Goal: Task Accomplishment & Management: Complete application form

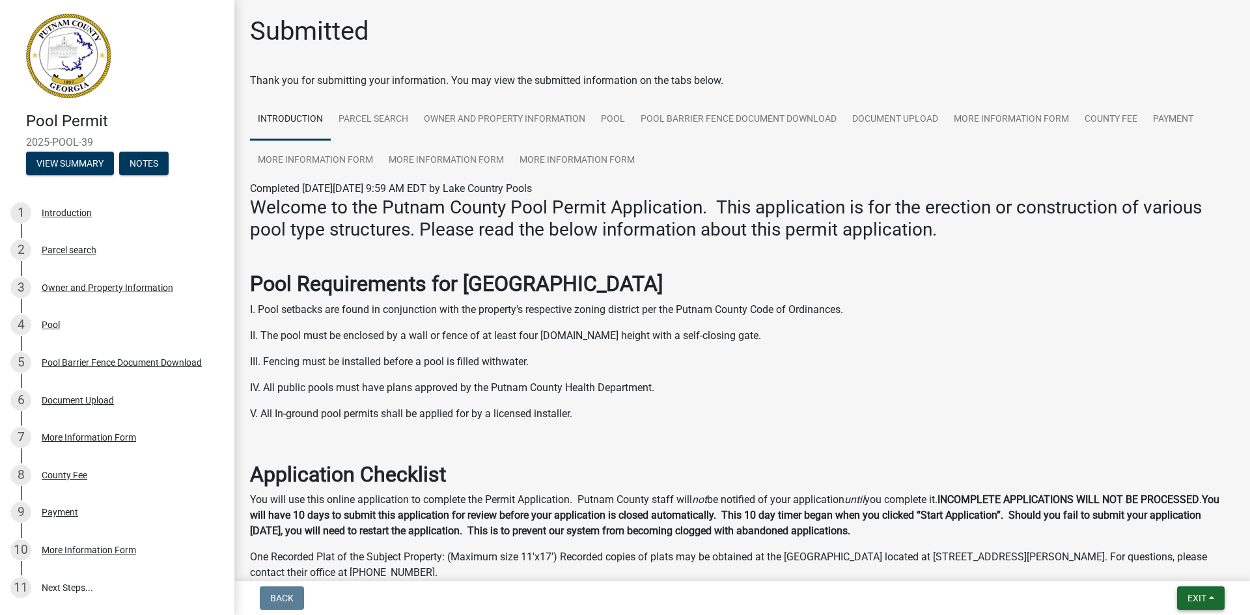
click at [1201, 596] on span "Exit" at bounding box center [1197, 598] width 19 height 10
click at [1183, 574] on button "Save & Exit" at bounding box center [1173, 564] width 104 height 31
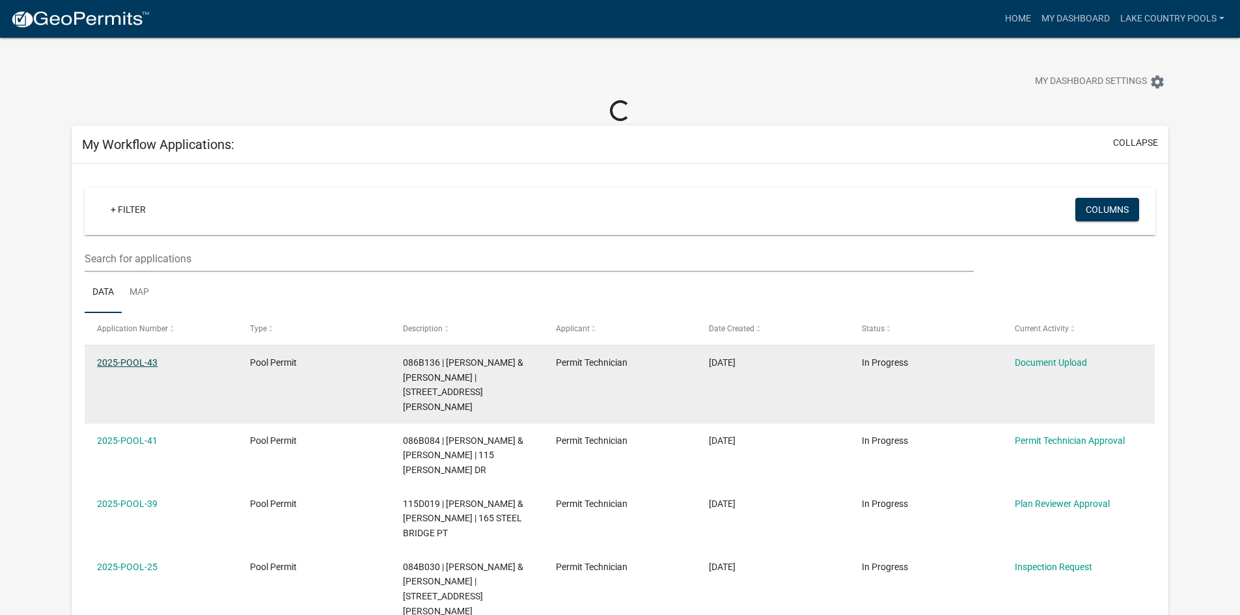
click at [140, 361] on link "2025-POOL-43" at bounding box center [127, 362] width 61 height 10
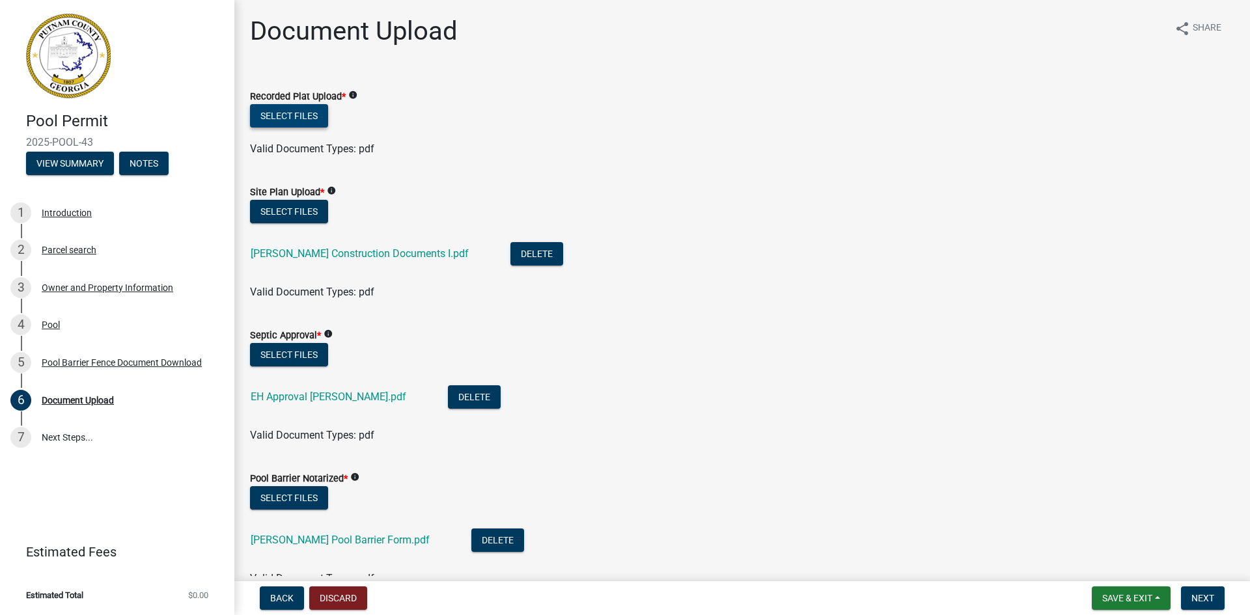
click at [273, 117] on button "Select files" at bounding box center [289, 115] width 78 height 23
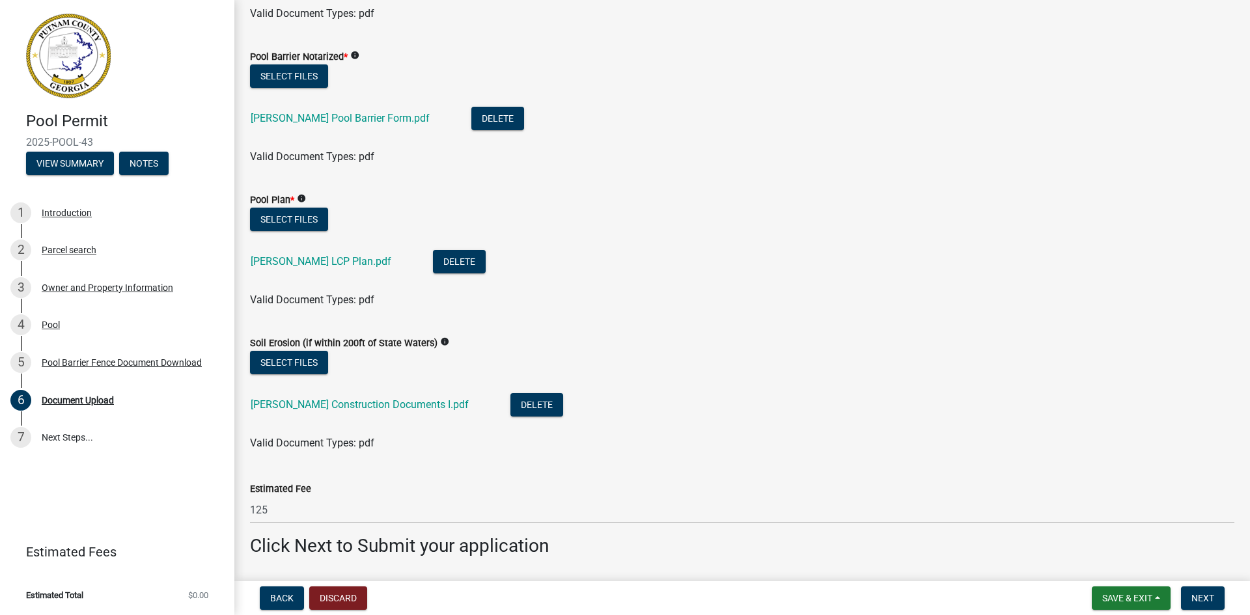
scroll to position [512, 0]
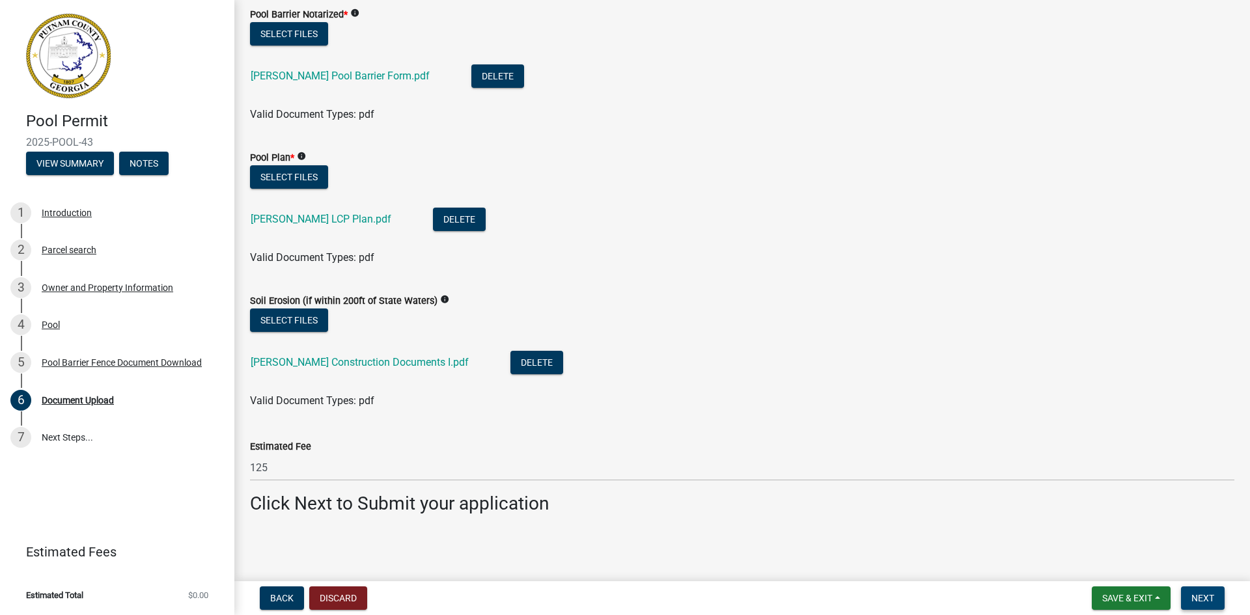
click at [1196, 596] on span "Next" at bounding box center [1203, 598] width 23 height 10
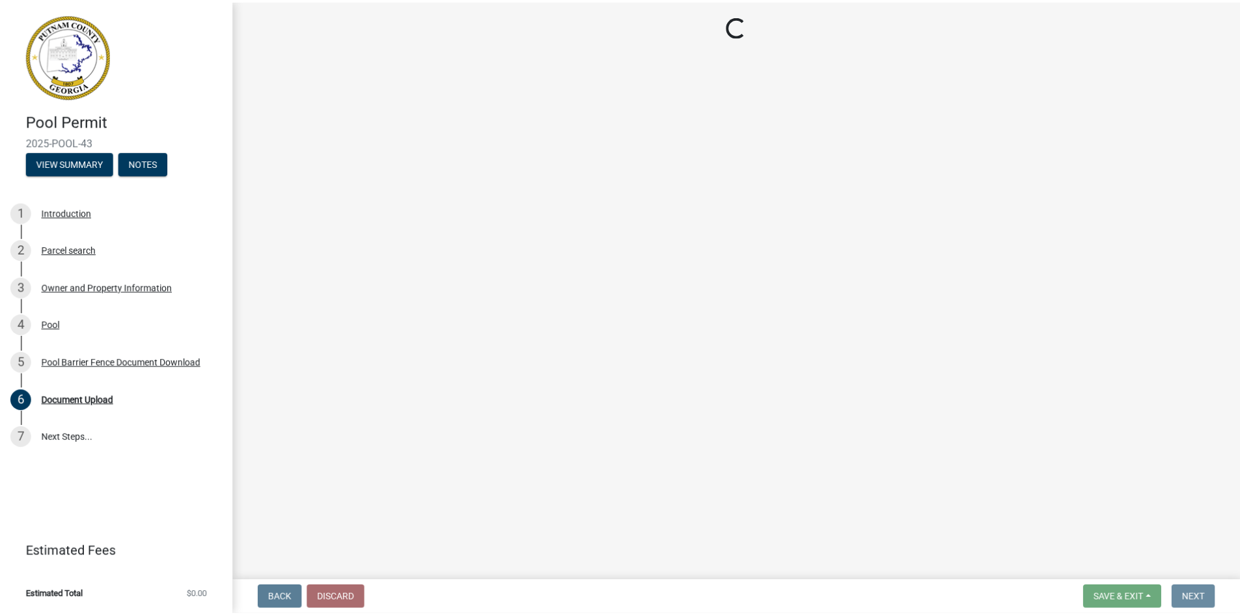
scroll to position [0, 0]
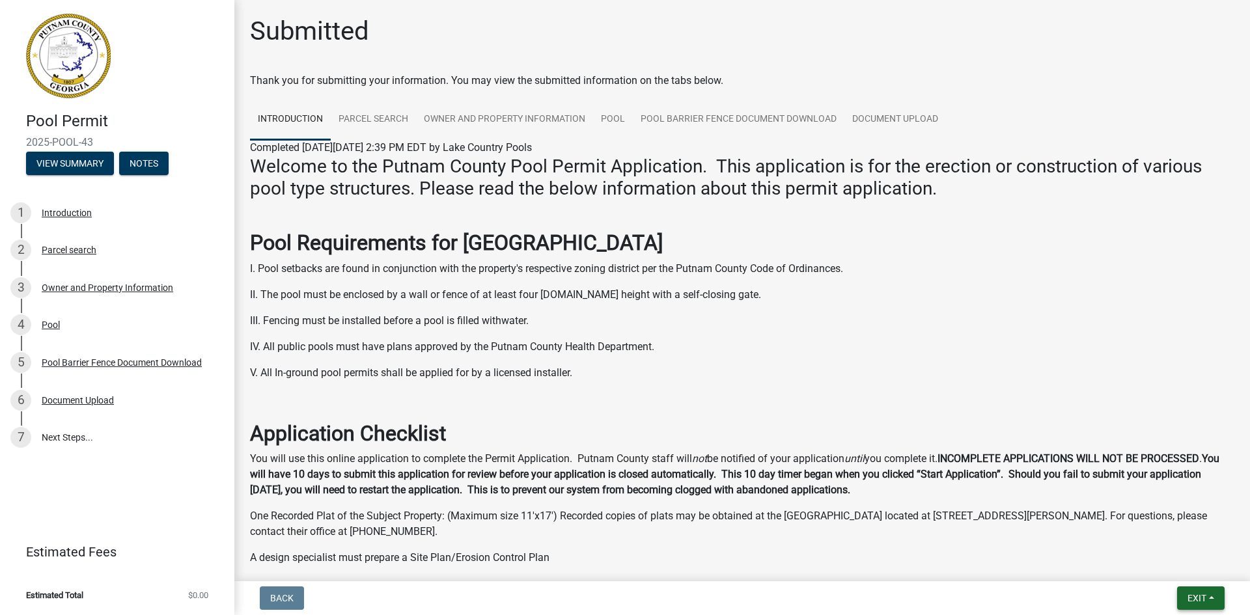
click at [1204, 598] on span "Exit" at bounding box center [1197, 598] width 19 height 10
click at [1179, 567] on button "Save & Exit" at bounding box center [1173, 564] width 104 height 31
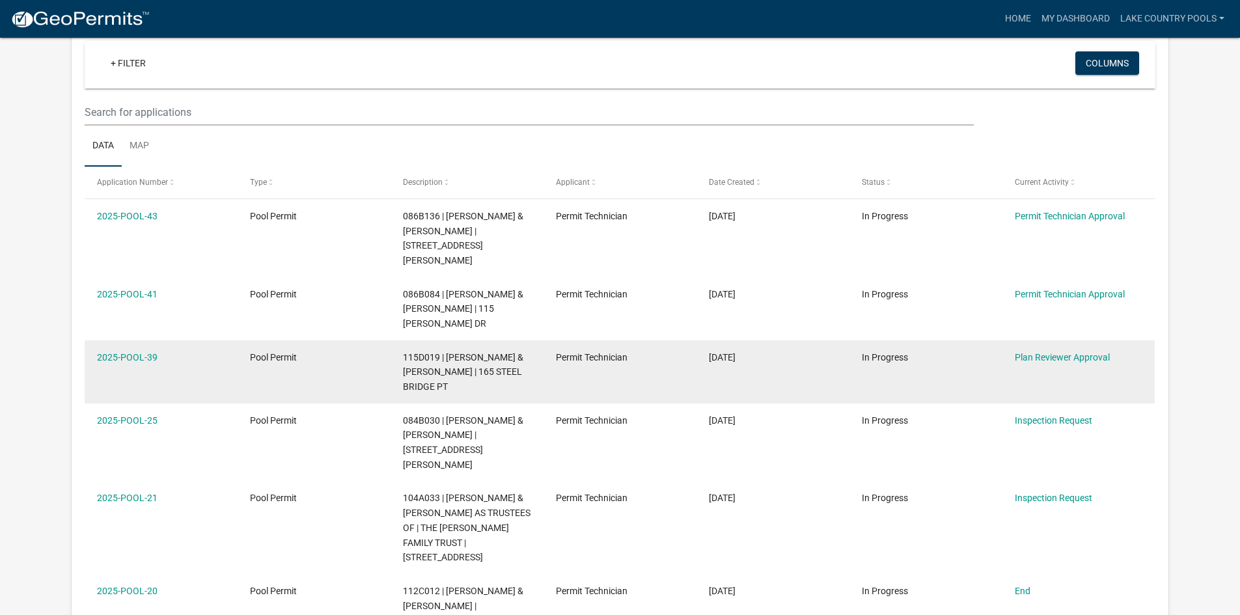
scroll to position [130, 0]
